Goal: Navigation & Orientation: Find specific page/section

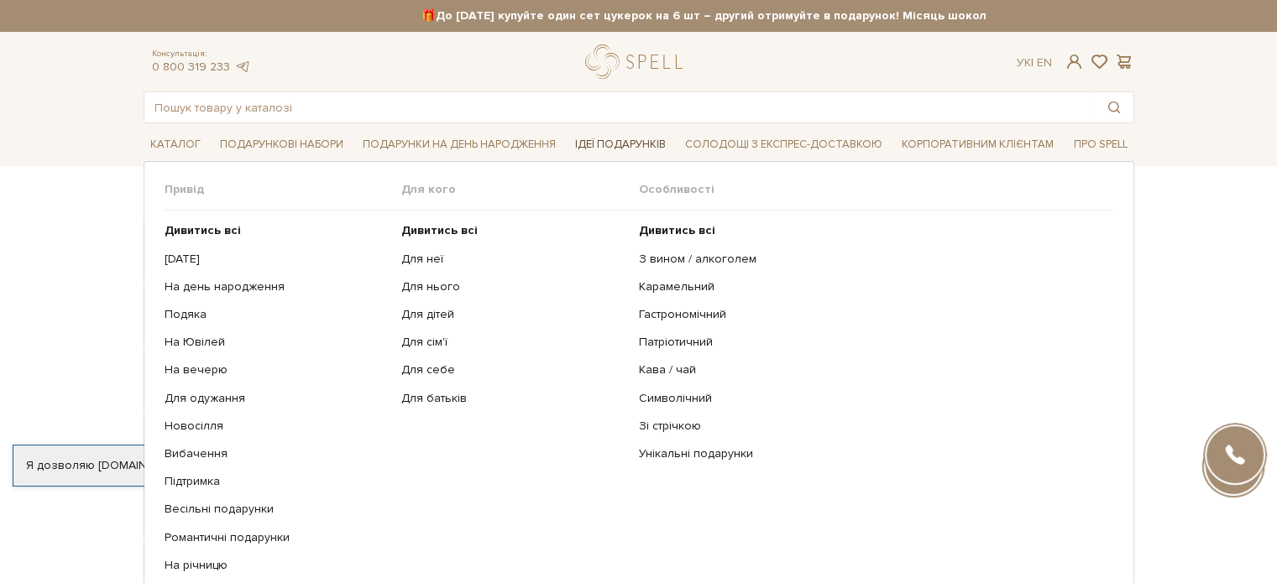
click at [610, 141] on span "Ідеї подарунків" at bounding box center [620, 145] width 104 height 26
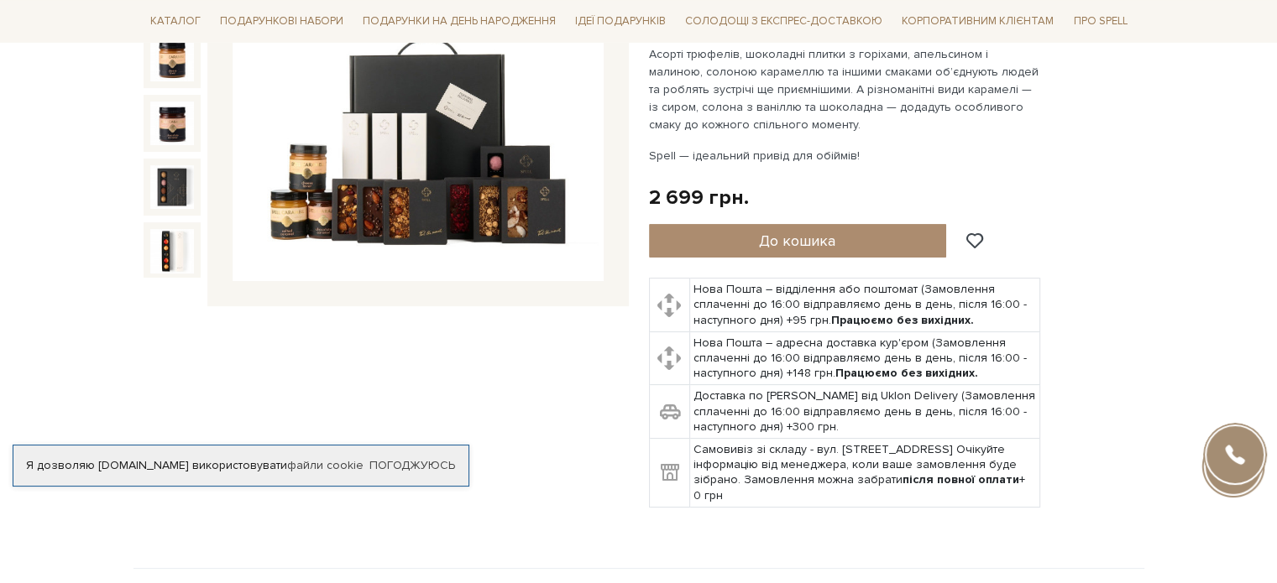
scroll to position [168, 0]
click at [625, 18] on span "Ідеї подарунків" at bounding box center [620, 21] width 104 height 26
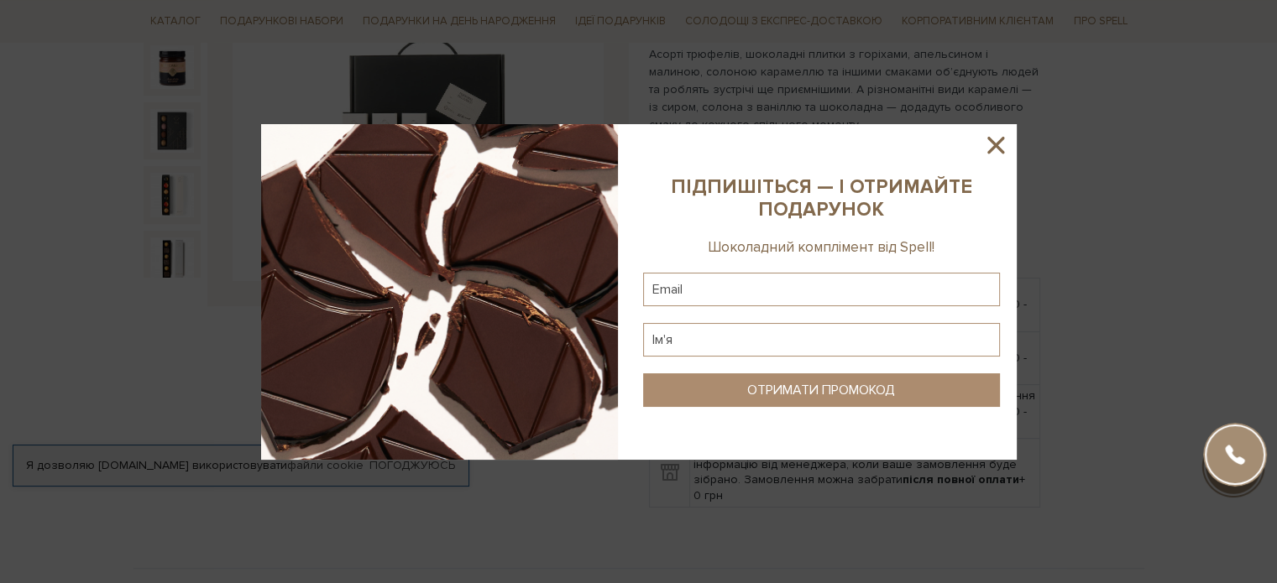
click at [993, 144] on icon at bounding box center [995, 145] width 17 height 17
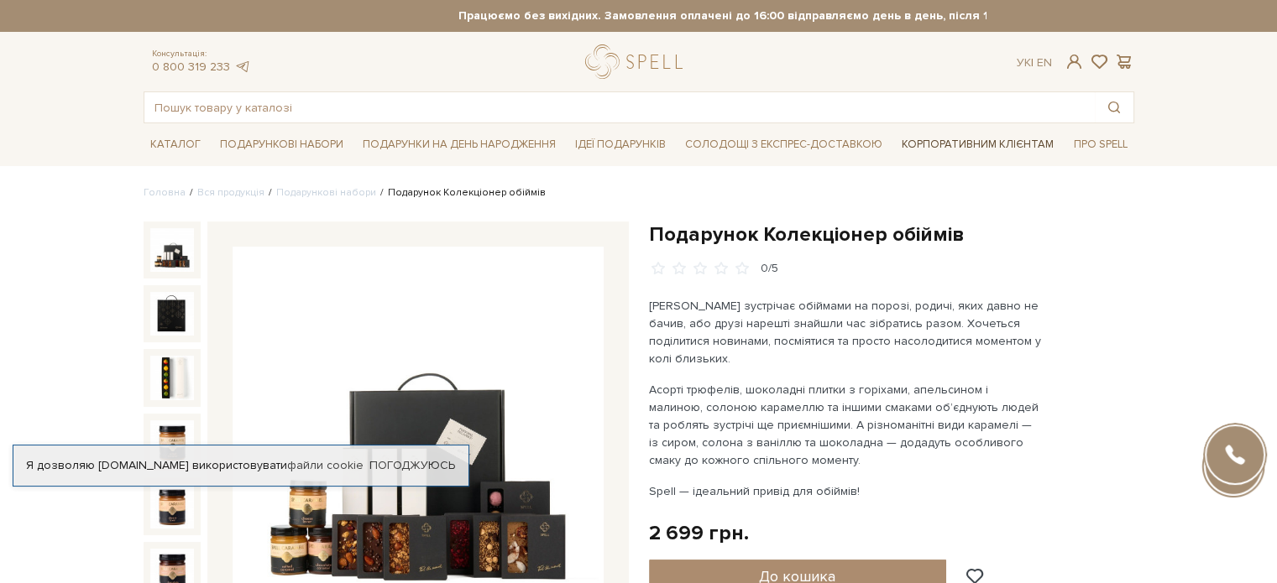
click at [956, 149] on link "Корпоративним клієнтам" at bounding box center [977, 144] width 165 height 29
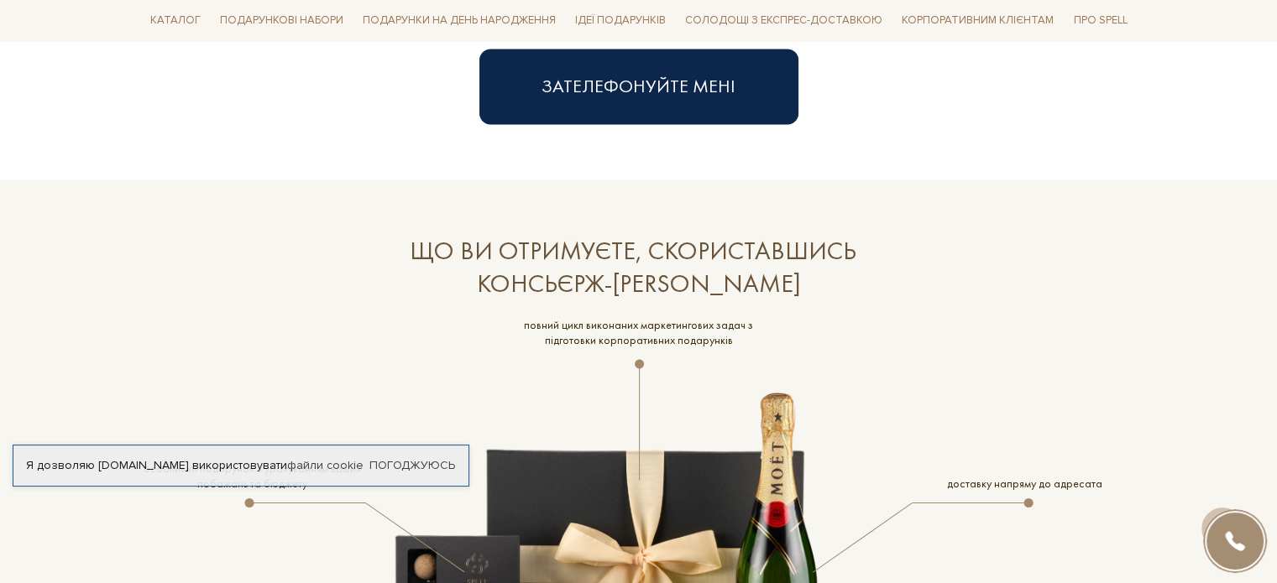
scroll to position [2854, 0]
